Goal: Information Seeking & Learning: Learn about a topic

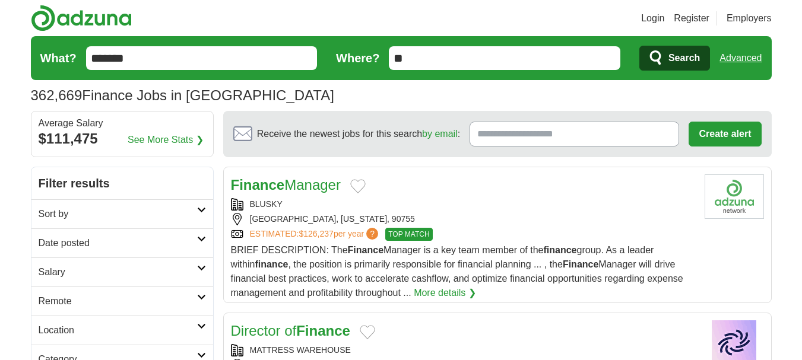
click at [119, 216] on h2 "Sort by" at bounding box center [118, 214] width 158 height 14
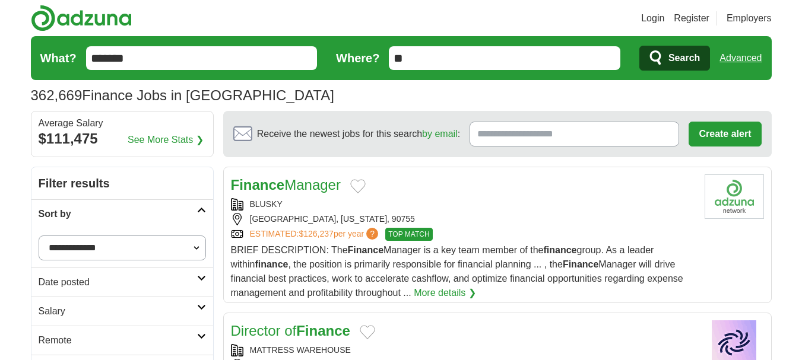
click at [119, 216] on h2 "Sort by" at bounding box center [118, 214] width 158 height 14
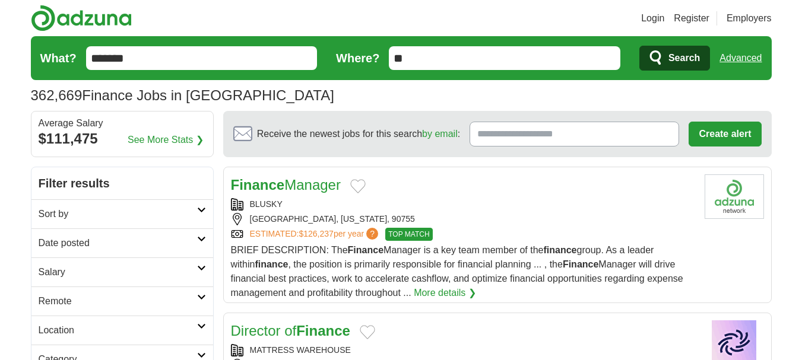
click at [118, 216] on h2 "Sort by" at bounding box center [118, 214] width 158 height 14
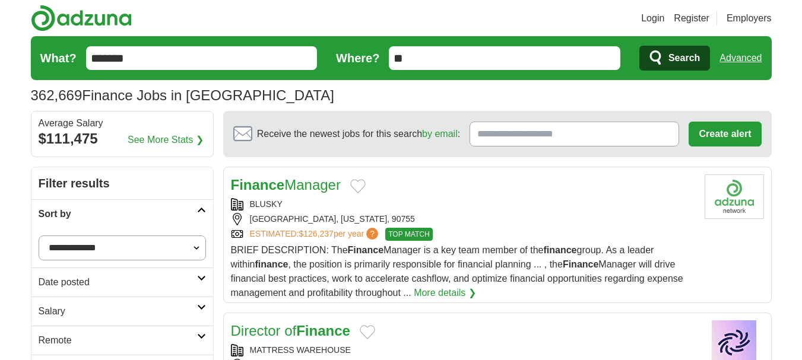
click at [118, 216] on h2 "Sort by" at bounding box center [118, 214] width 158 height 14
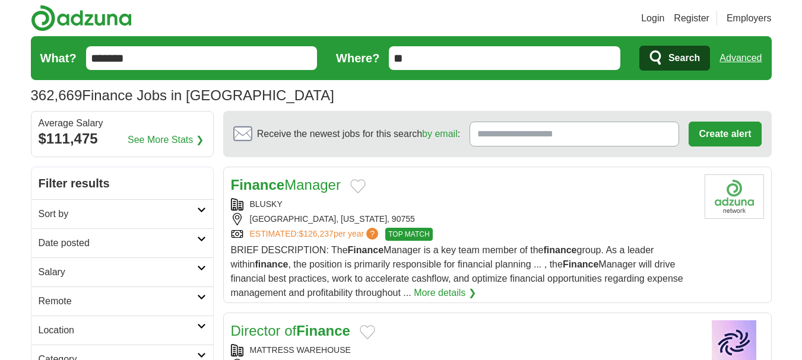
click at [110, 239] on h2 "Date posted" at bounding box center [118, 243] width 158 height 14
click at [78, 307] on link "Last 7 days" at bounding box center [122, 305] width 167 height 14
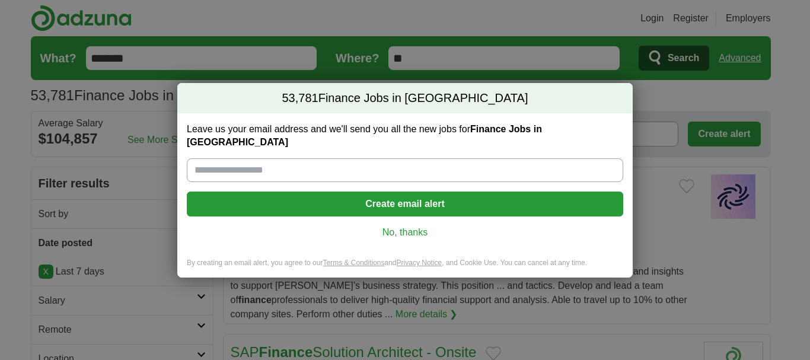
click at [409, 226] on link "No, thanks" at bounding box center [405, 232] width 418 height 13
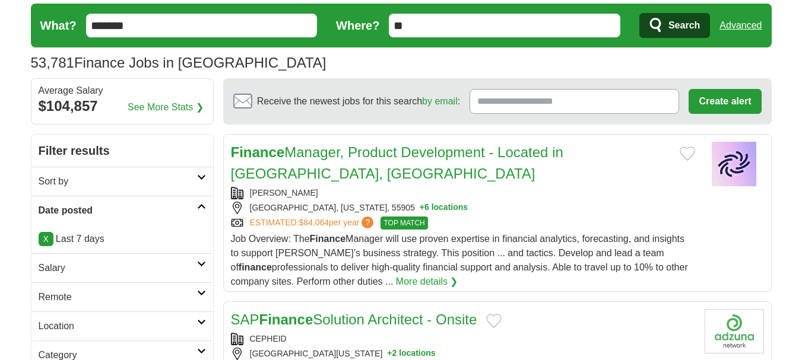
scroll to position [59, 0]
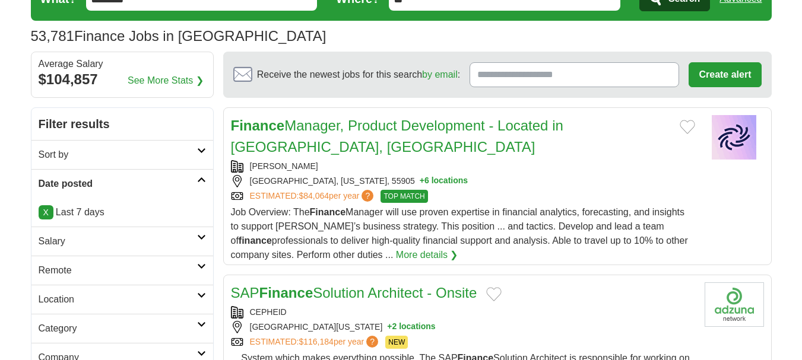
click at [103, 270] on h2 "Remote" at bounding box center [118, 270] width 158 height 14
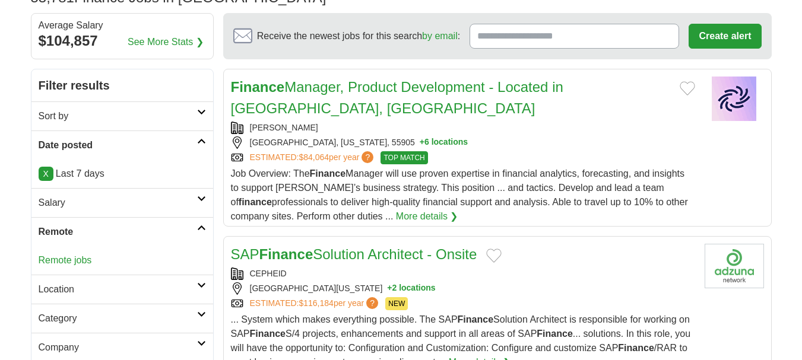
scroll to position [119, 0]
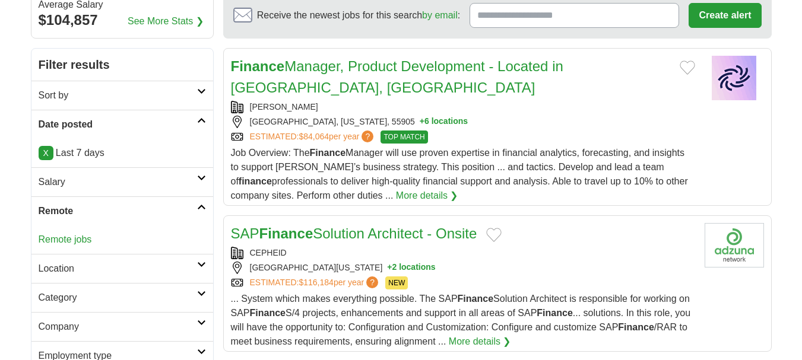
click at [72, 236] on link "Remote jobs" at bounding box center [65, 239] width 53 height 10
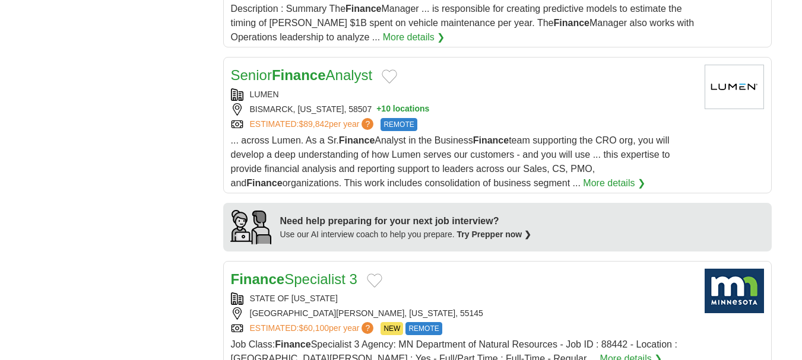
scroll to position [831, 0]
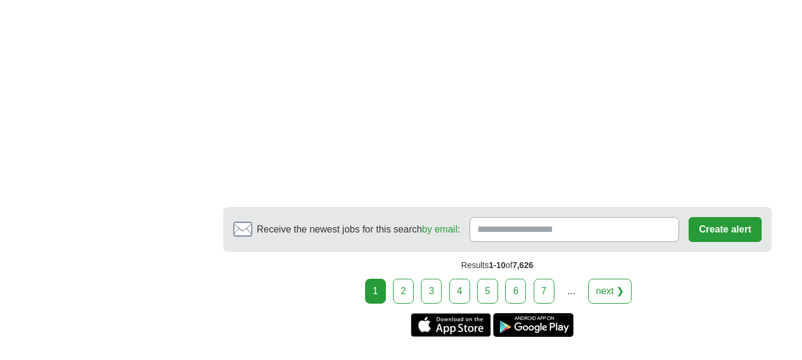
scroll to position [2077, 0]
